Goal: Check status: Check status

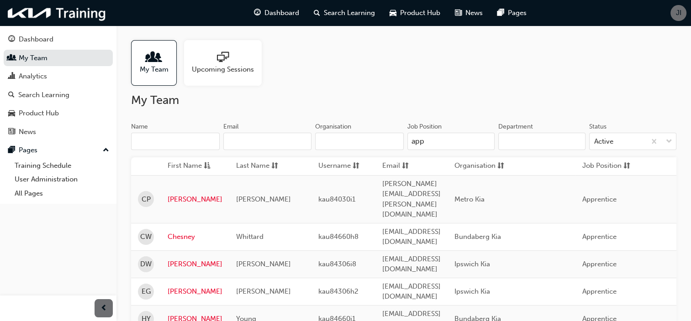
scroll to position [0, 260]
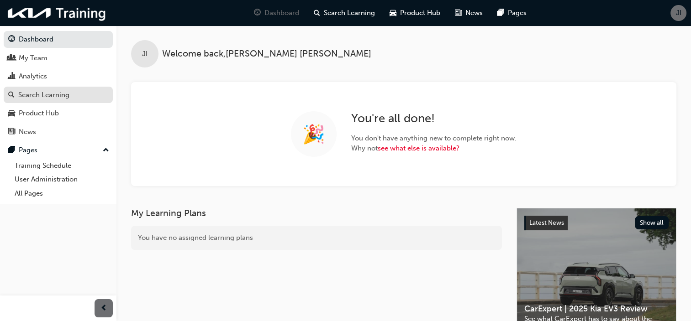
click at [40, 93] on div "Search Learning" at bounding box center [43, 95] width 51 height 11
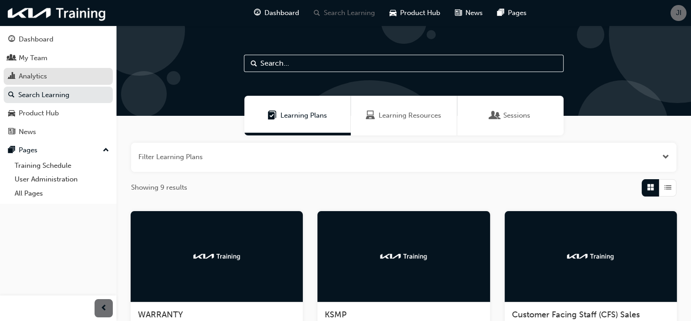
click at [35, 80] on div "Analytics" at bounding box center [33, 76] width 28 height 11
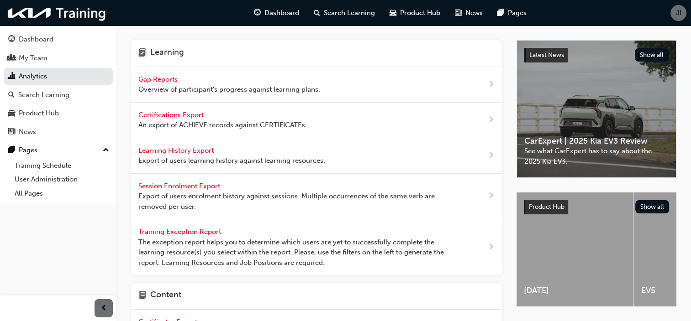
click at [170, 82] on span "Gap Reports" at bounding box center [158, 79] width 41 height 8
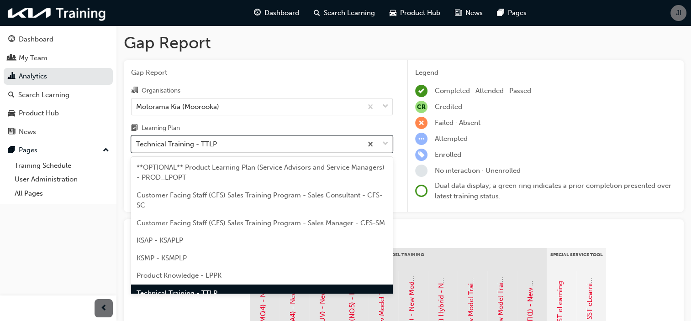
click at [211, 141] on div "Technical Training - TTLP" at bounding box center [176, 144] width 81 height 11
click at [137, 141] on input "Learning Plan option Technical Training - TTLP focused, 7 of 9. 9 results avail…" at bounding box center [136, 144] width 1 height 8
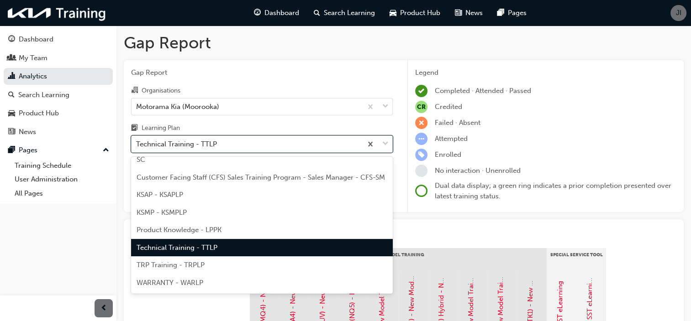
scroll to position [56, 0]
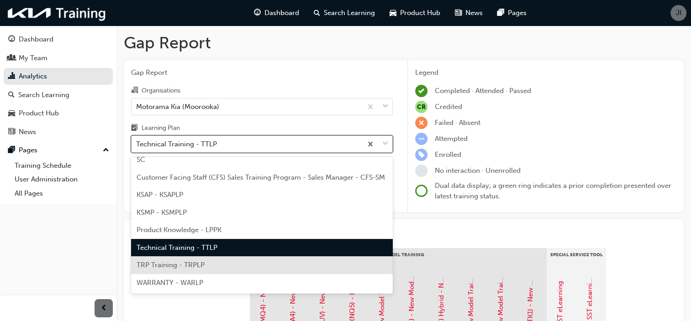
click at [198, 263] on span "TRP Training - TRPLP" at bounding box center [171, 265] width 68 height 8
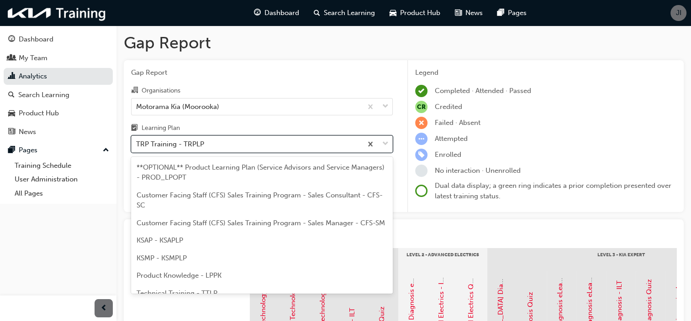
click at [289, 149] on div "TRP Training - TRPLP" at bounding box center [247, 145] width 231 height 16
click at [137, 148] on input "Learning Plan option TRP Training - TRPLP, selected. option TRP Training - TRPL…" at bounding box center [136, 144] width 1 height 8
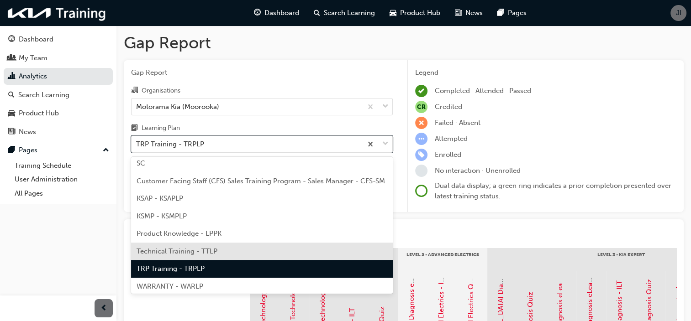
click at [233, 259] on div "Technical Training - TTLP" at bounding box center [262, 252] width 262 height 18
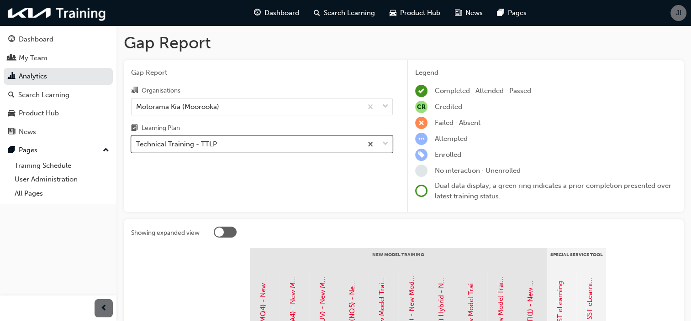
click at [274, 145] on div "Technical Training - TTLP" at bounding box center [247, 145] width 231 height 16
click at [137, 145] on input "Learning Plan option Technical Training - TTLP, selected. 0 results available. …" at bounding box center [136, 144] width 1 height 8
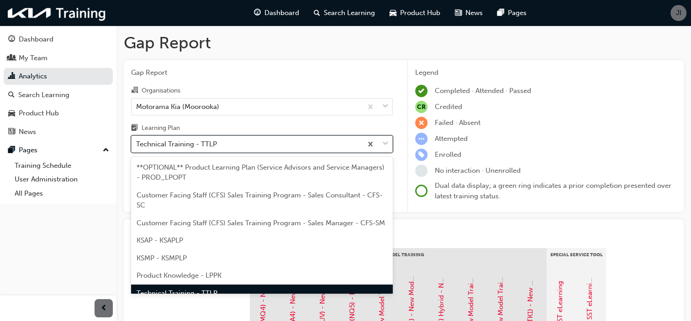
scroll to position [25, 0]
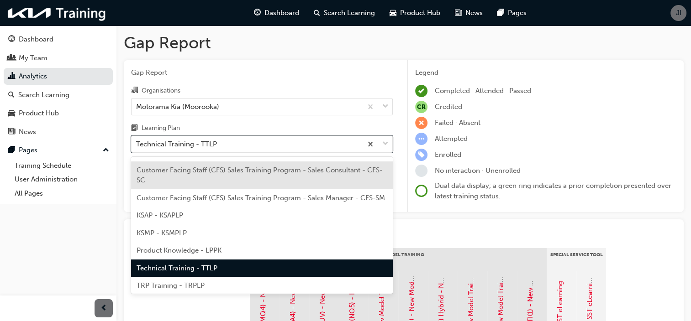
click at [297, 68] on span "Gap Report" at bounding box center [262, 73] width 262 height 11
